Goal: Information Seeking & Learning: Learn about a topic

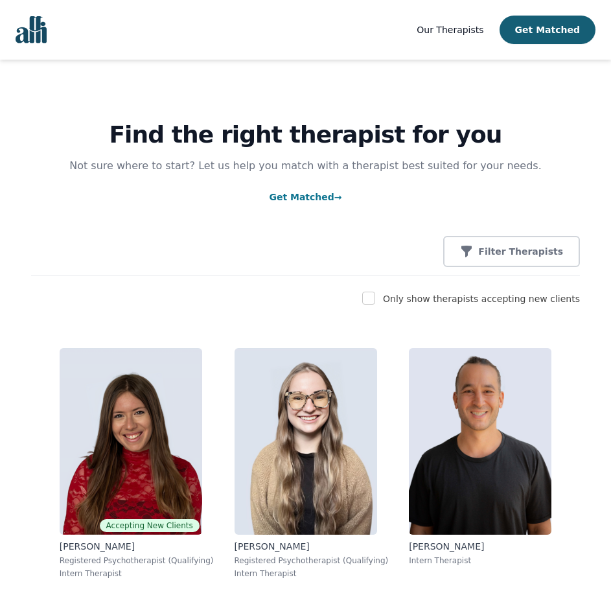
scroll to position [130, 0]
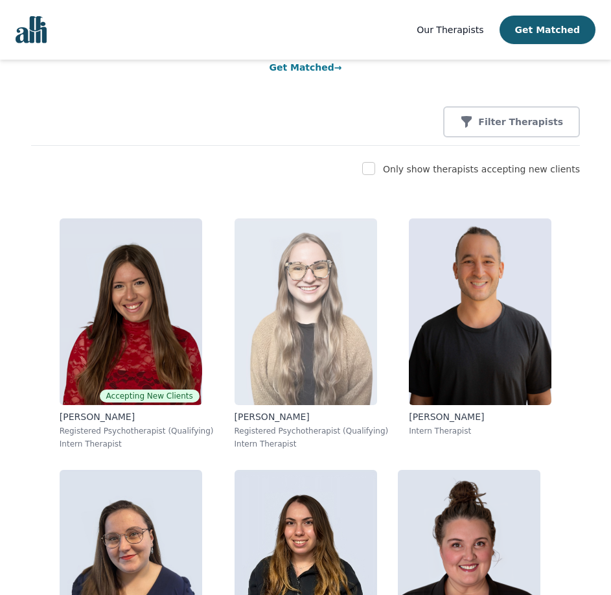
click at [330, 250] on img at bounding box center [306, 311] width 143 height 187
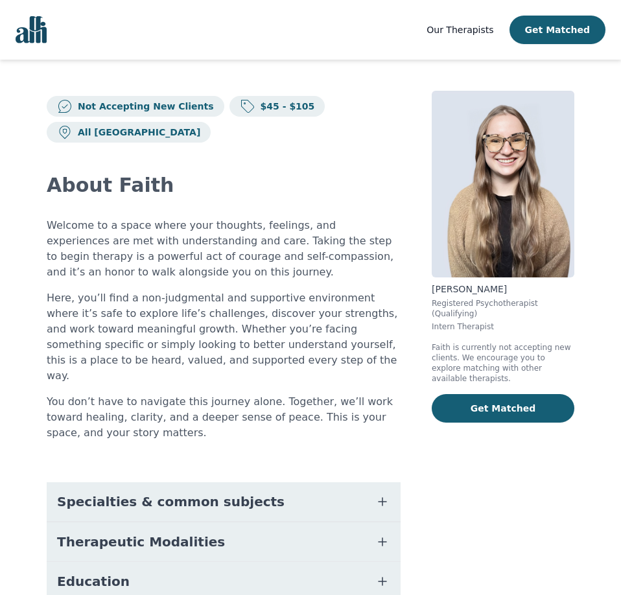
click at [376, 482] on button "Specialties & common subjects" at bounding box center [224, 501] width 354 height 39
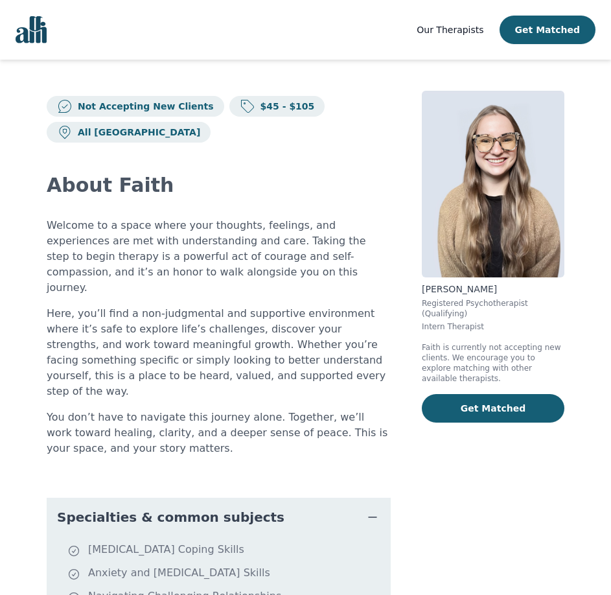
click at [381, 510] on icon "button" at bounding box center [373, 518] width 16 height 16
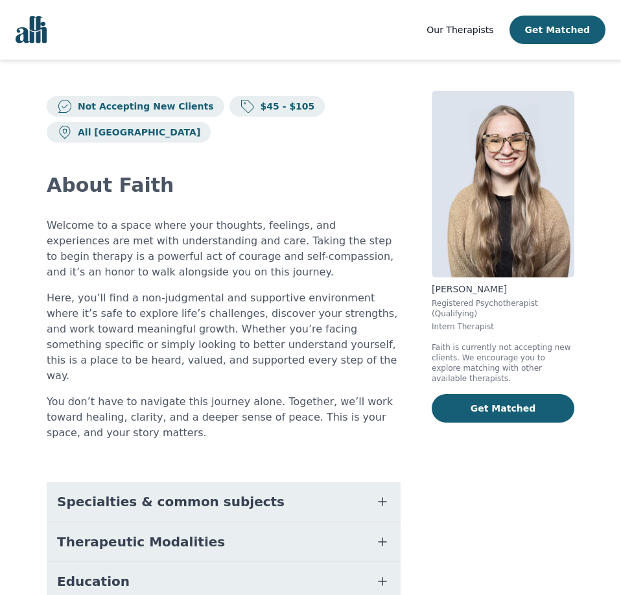
click at [372, 523] on button "Therapeutic Modalities" at bounding box center [224, 542] width 354 height 39
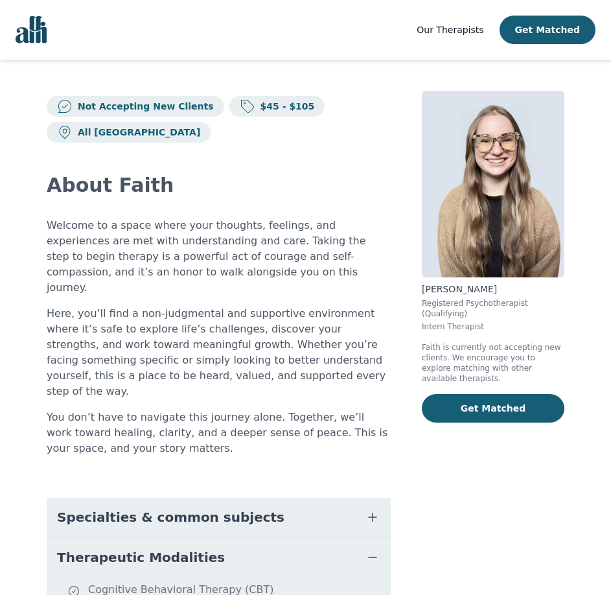
click at [372, 538] on button "Therapeutic Modalities" at bounding box center [219, 557] width 344 height 39
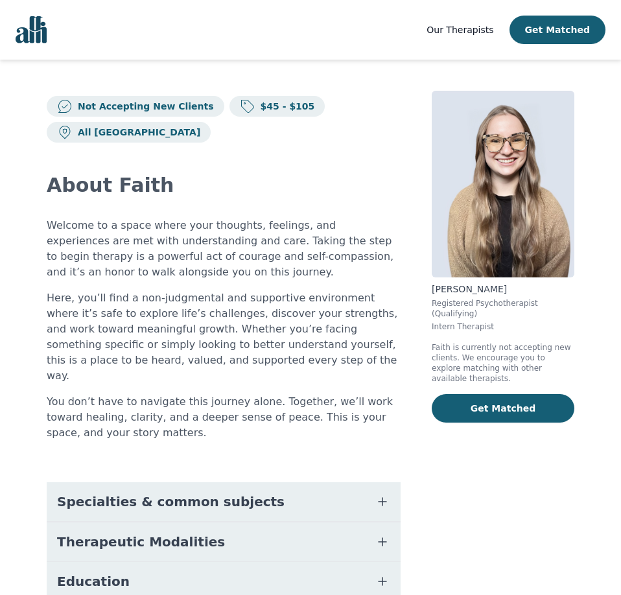
click at [372, 523] on button "Therapeutic Modalities" at bounding box center [224, 542] width 354 height 39
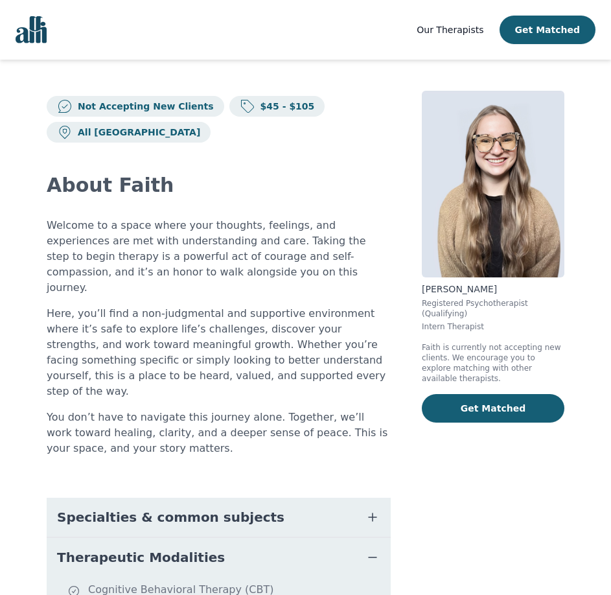
click at [372, 538] on button "Therapeutic Modalities" at bounding box center [219, 557] width 344 height 39
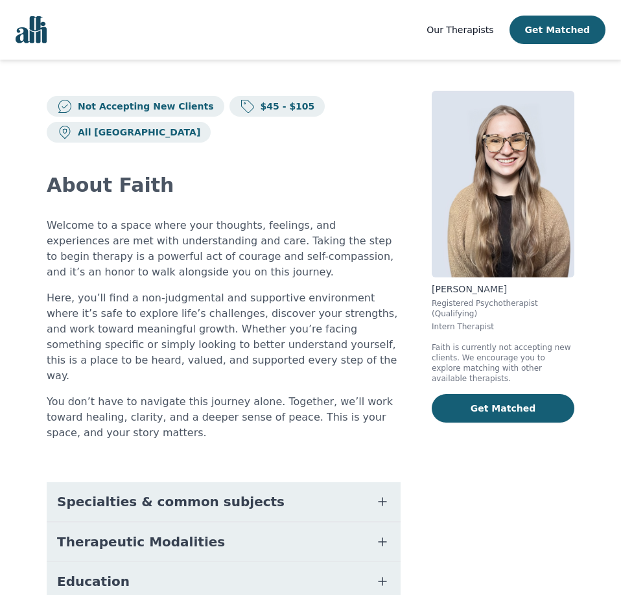
click at [363, 562] on button "Education" at bounding box center [224, 581] width 354 height 39
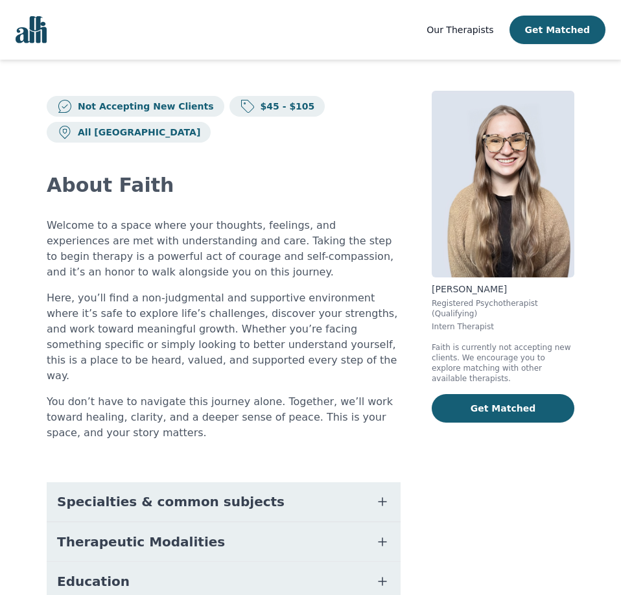
click at [365, 562] on button "Education" at bounding box center [224, 581] width 354 height 39
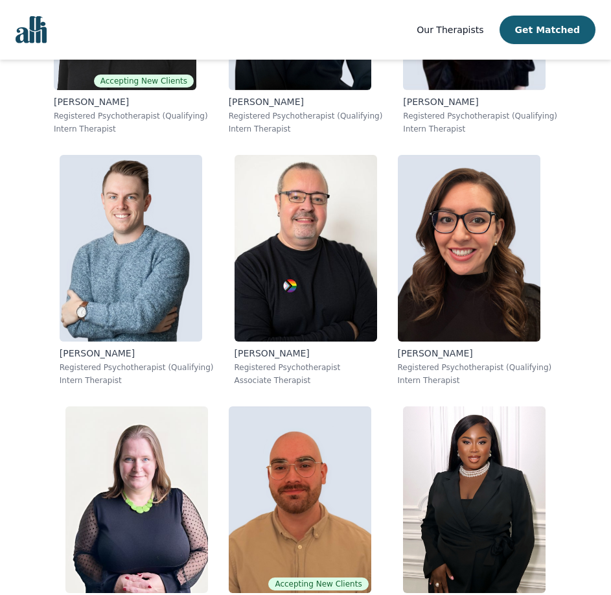
scroll to position [4992, 0]
